Goal: Information Seeking & Learning: Find specific page/section

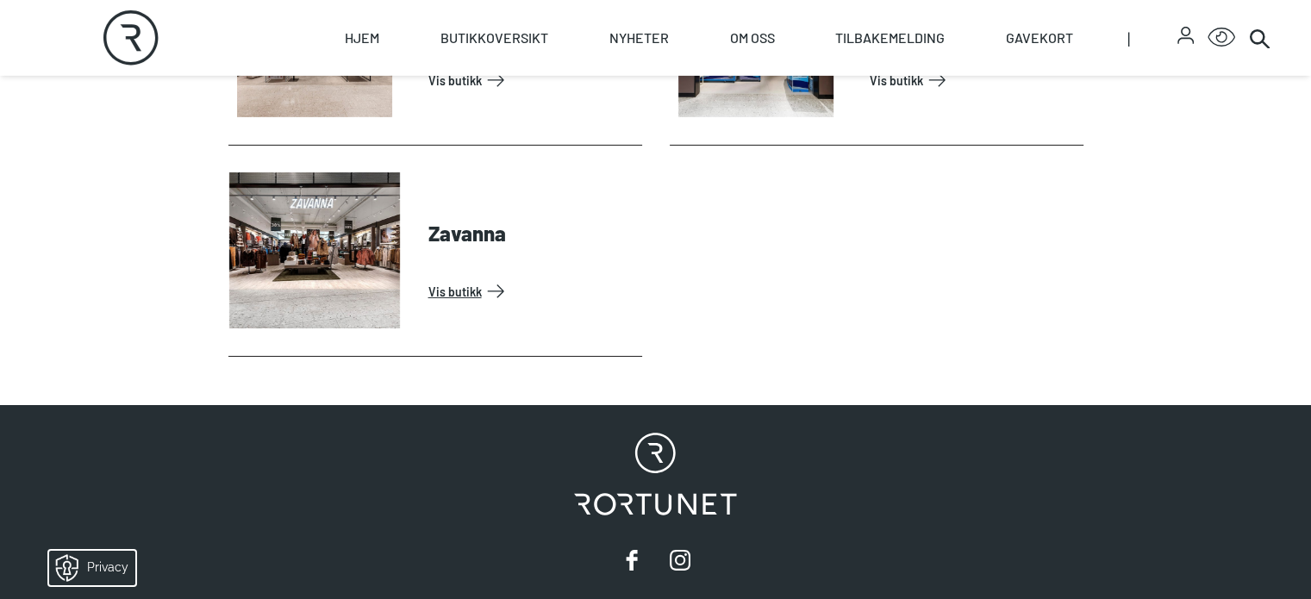
scroll to position [5458, 0]
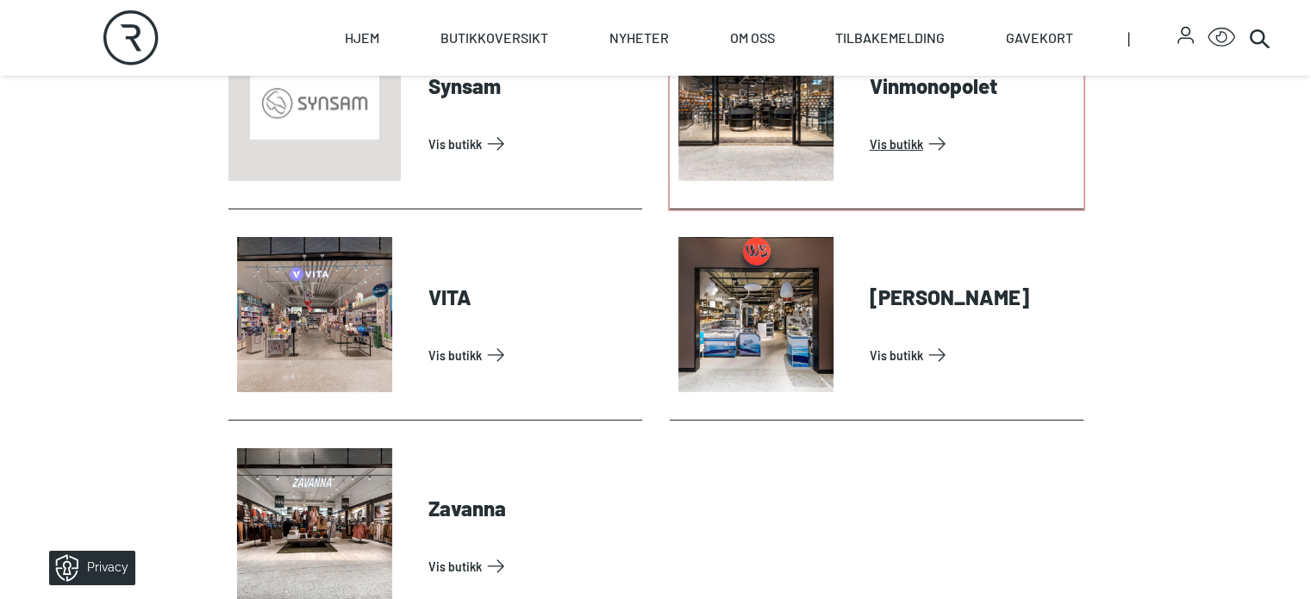
click at [910, 158] on link "Vis butikk" at bounding box center [973, 144] width 207 height 28
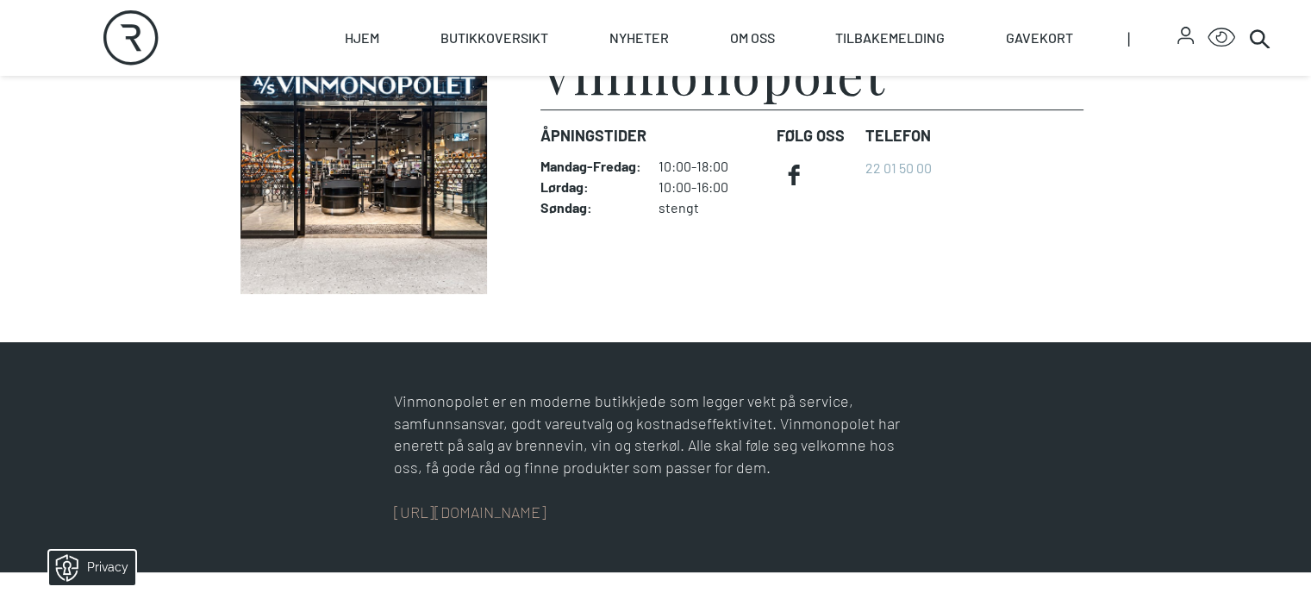
scroll to position [574, 0]
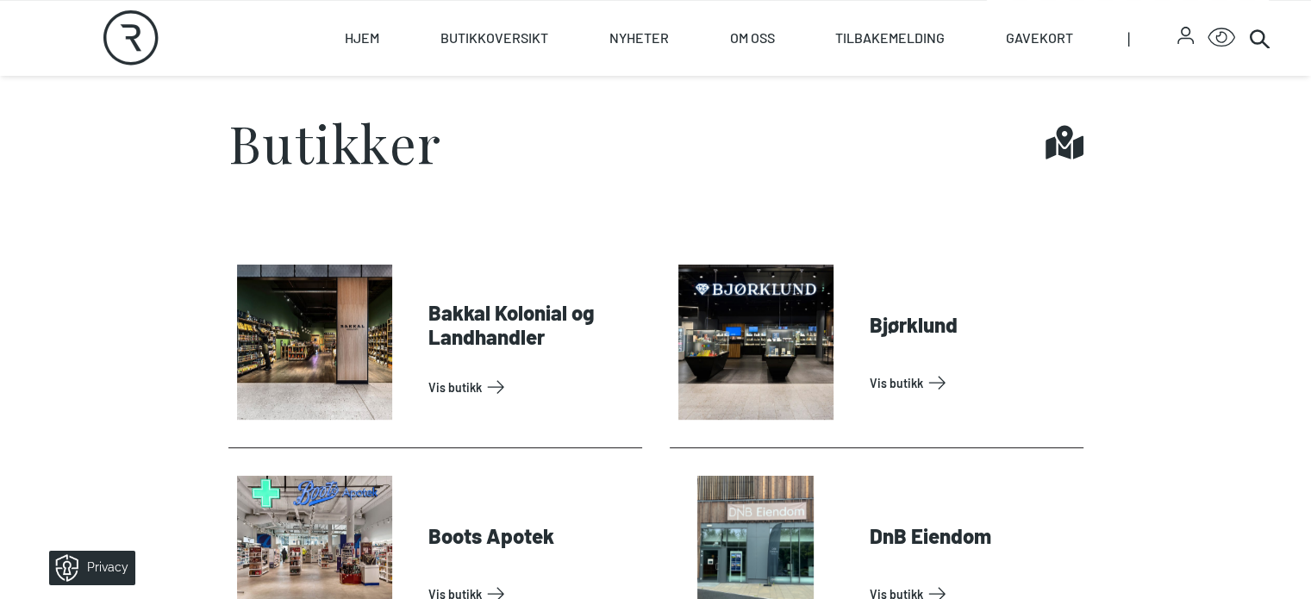
scroll to position [287, 0]
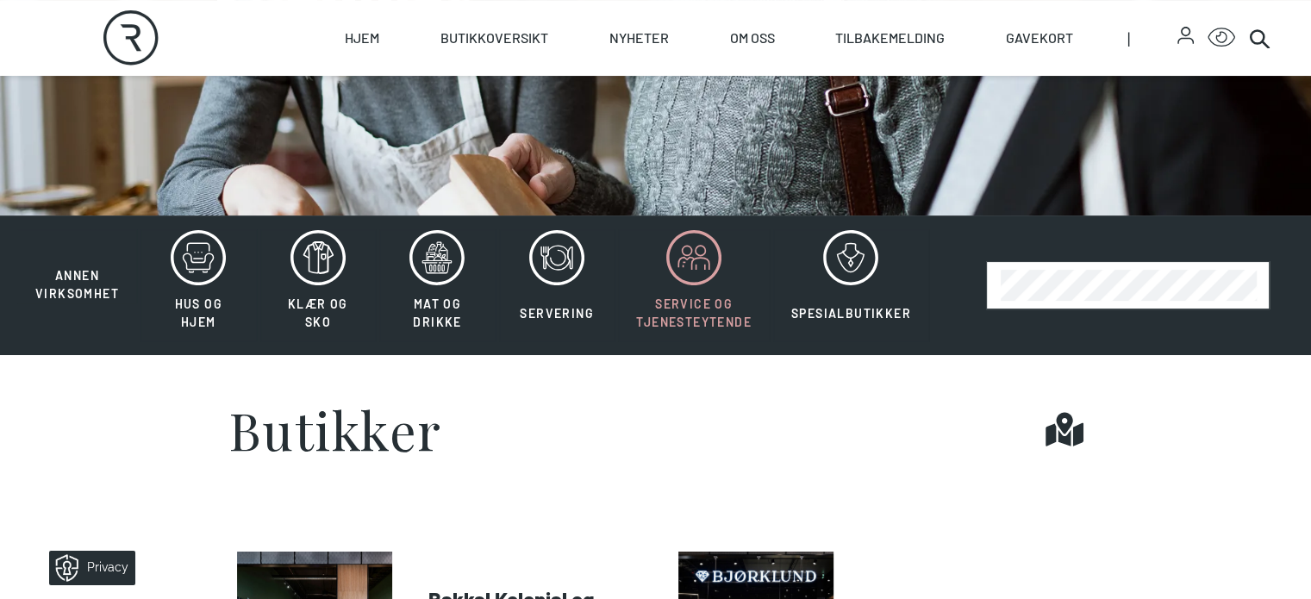
click at [694, 270] on icon at bounding box center [700, 264] width 17 height 12
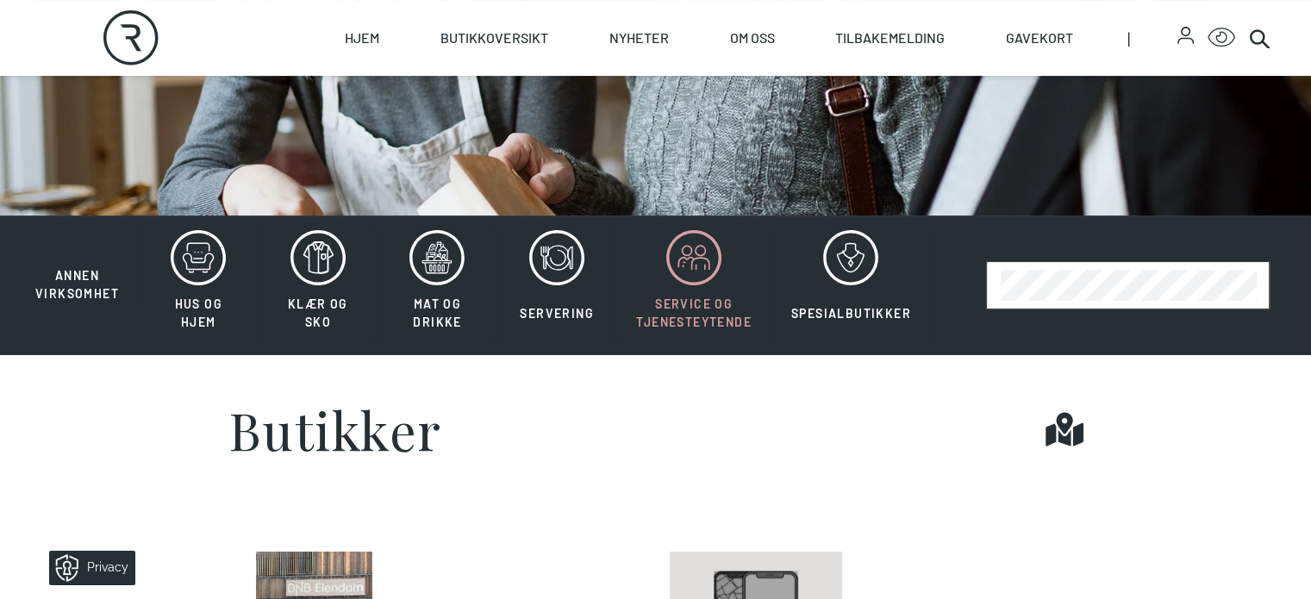
click at [690, 285] on icon at bounding box center [693, 257] width 55 height 55
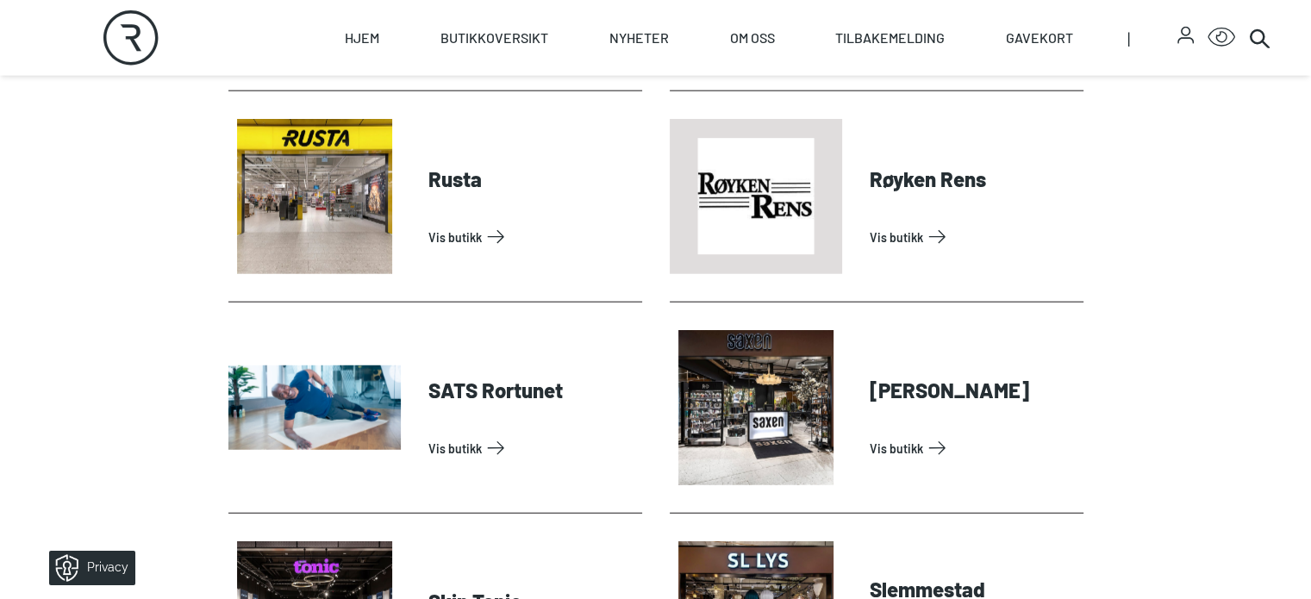
scroll to position [4596, 0]
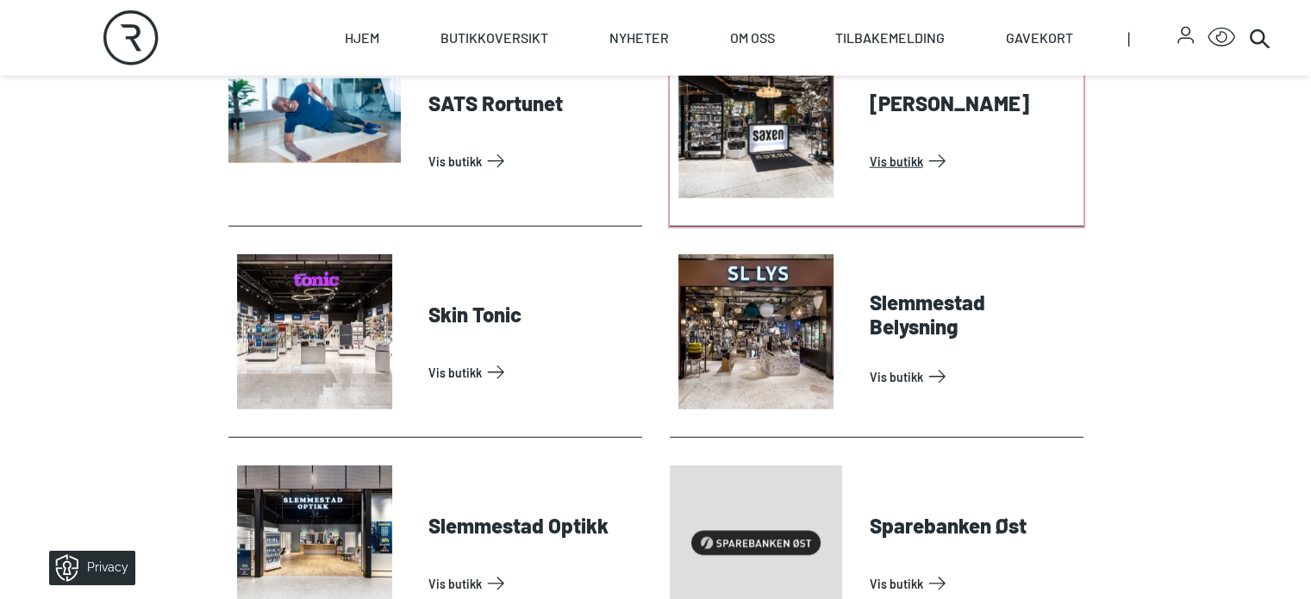
click at [870, 175] on link "Vis butikk" at bounding box center [973, 161] width 207 height 28
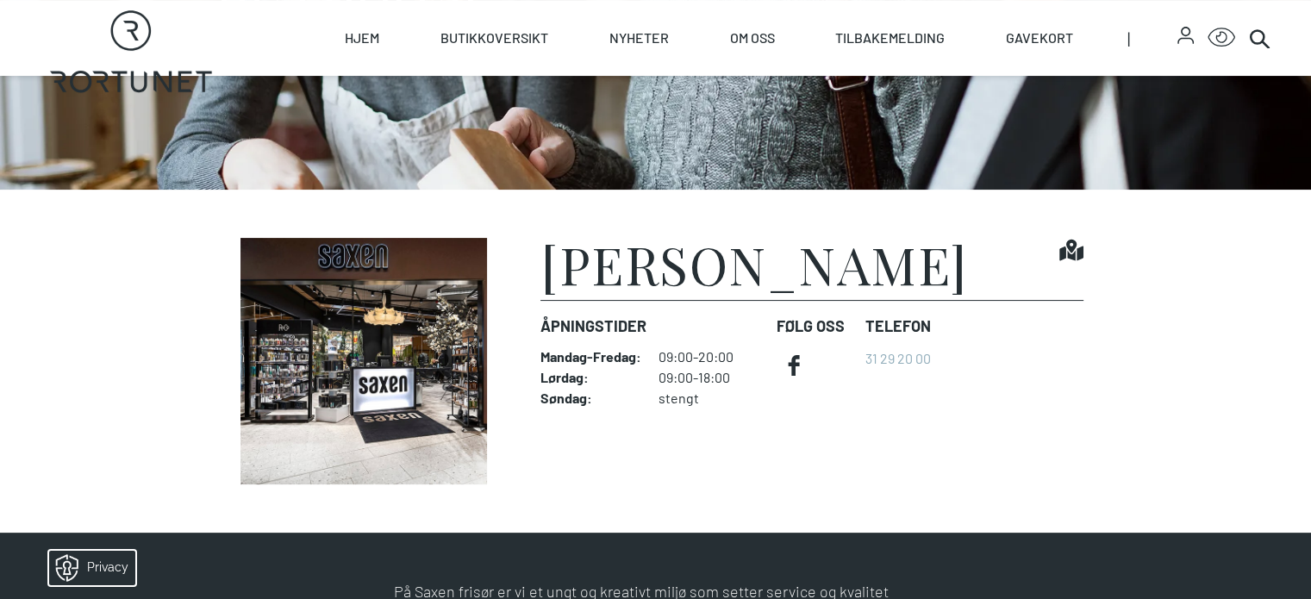
scroll to position [574, 0]
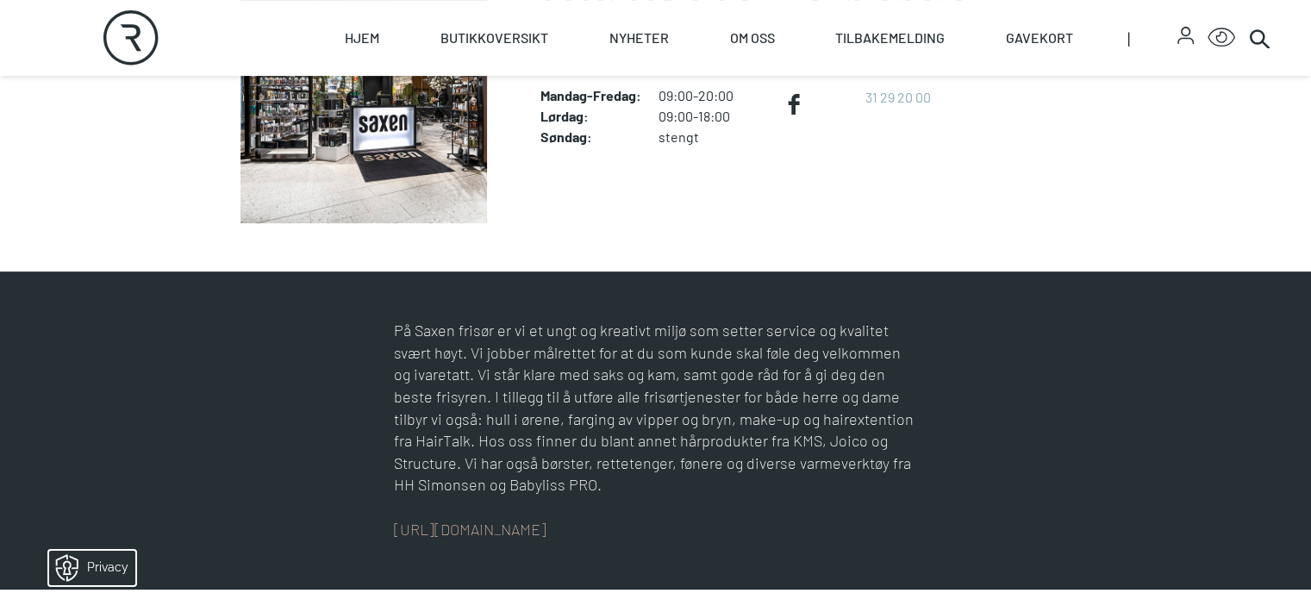
drag, startPoint x: 690, startPoint y: 193, endPoint x: 558, endPoint y: 185, distance: 132.1
click at [558, 125] on div "Lørdag : 09:00-18:00" at bounding box center [651, 116] width 222 height 17
click at [716, 159] on div "Åpningstider Mandag - Fredag : 09:00-20:00 Lørdag : 09:00-18:00 Søndag : stengt" at bounding box center [651, 100] width 222 height 120
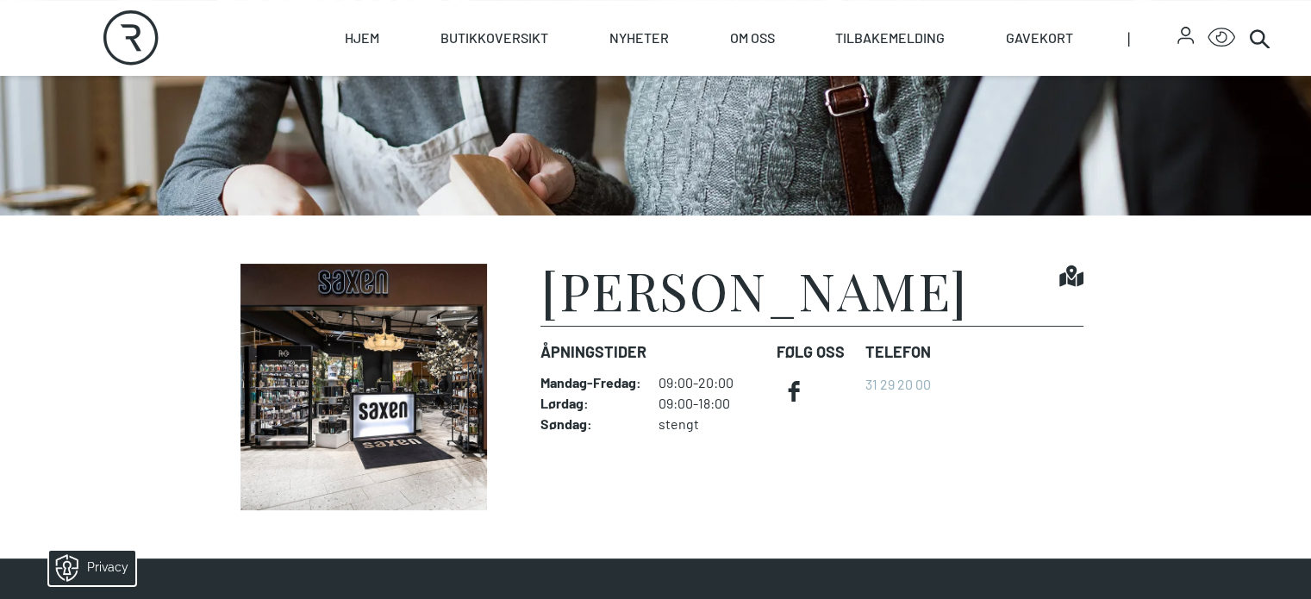
scroll to position [0, 0]
